Goal: Task Accomplishment & Management: Complete application form

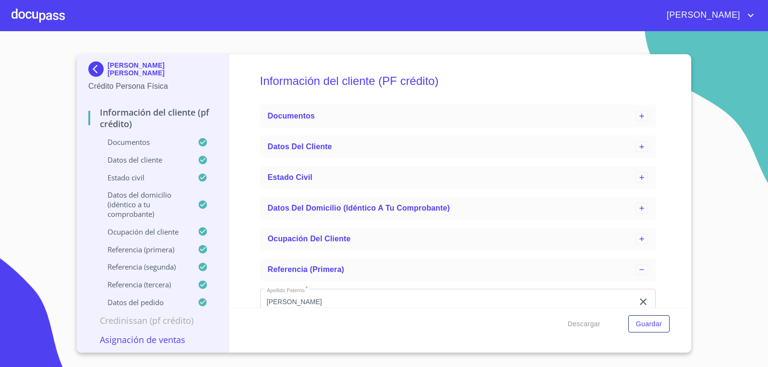
scroll to position [288, 0]
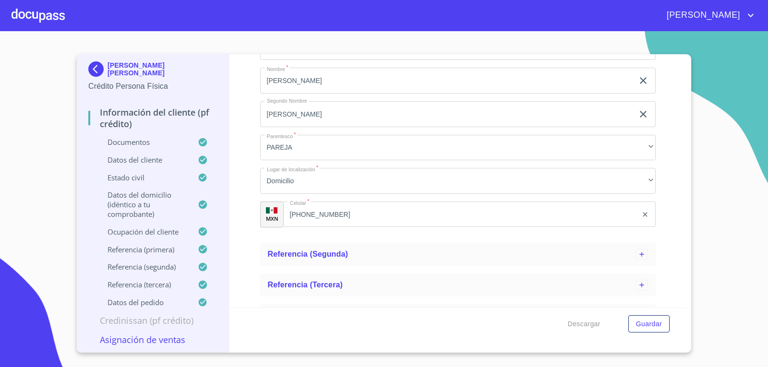
click at [21, 18] on div at bounding box center [38, 15] width 53 height 31
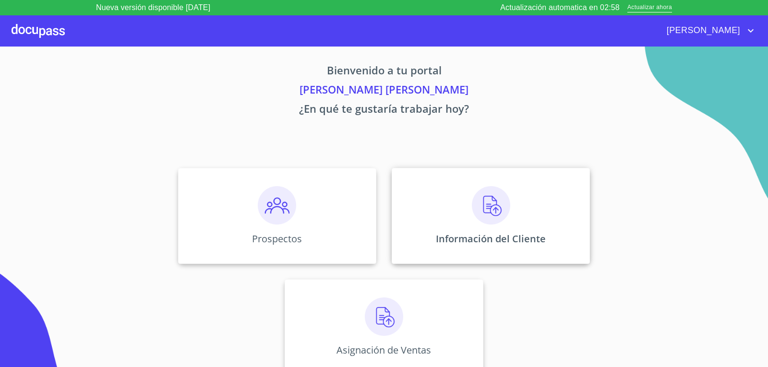
scroll to position [4, 0]
click at [477, 218] on img at bounding box center [491, 205] width 38 height 38
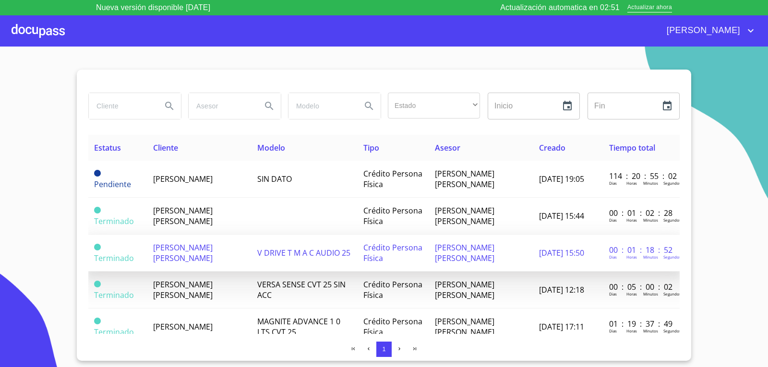
click at [195, 249] on span "[PERSON_NAME] [PERSON_NAME]" at bounding box center [183, 252] width 60 height 21
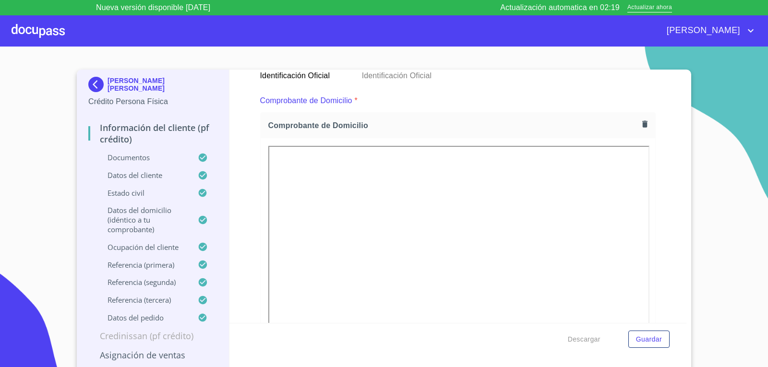
scroll to position [6, 0]
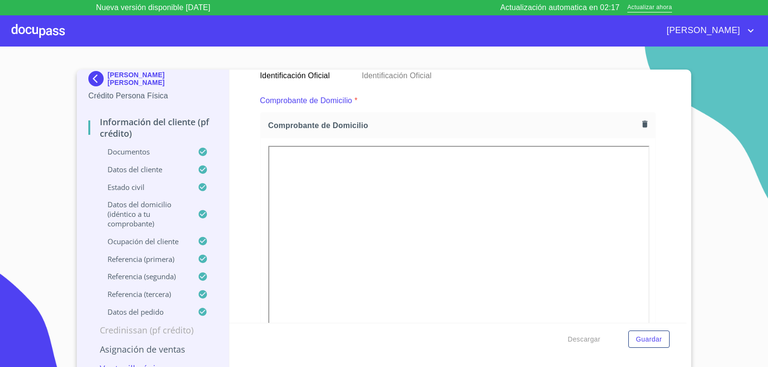
click at [138, 207] on p "Datos del domicilio (idéntico a tu comprobante)" at bounding box center [142, 214] width 109 height 29
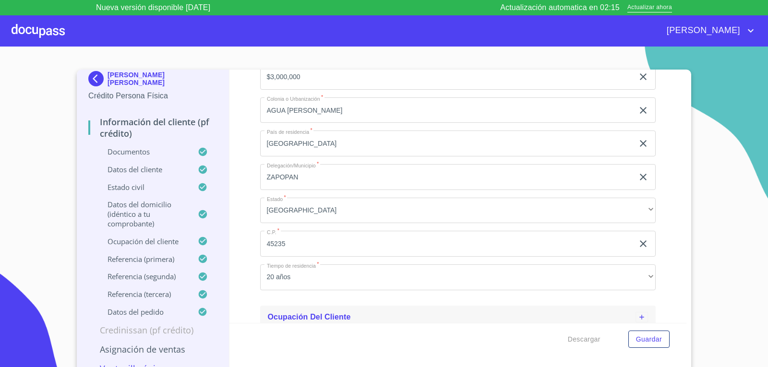
scroll to position [334, 0]
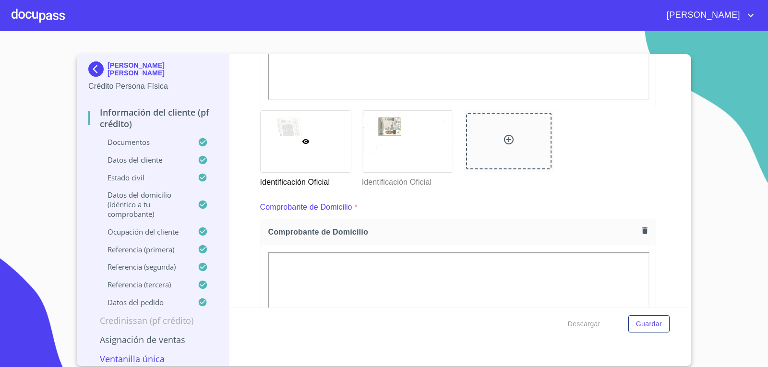
scroll to position [336, 0]
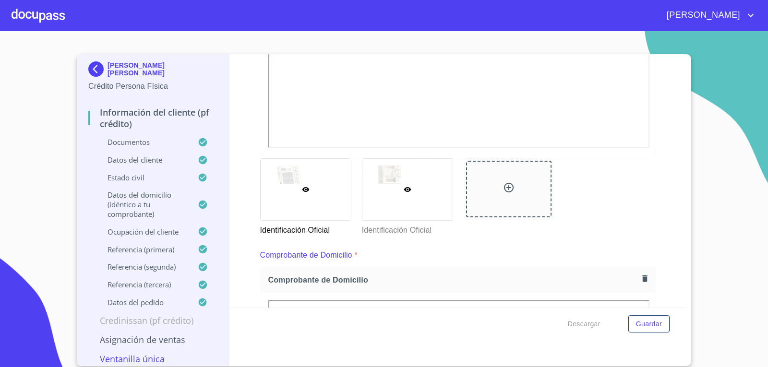
click at [392, 176] on div at bounding box center [407, 189] width 90 height 61
